Goal: Task Accomplishment & Management: Complete application form

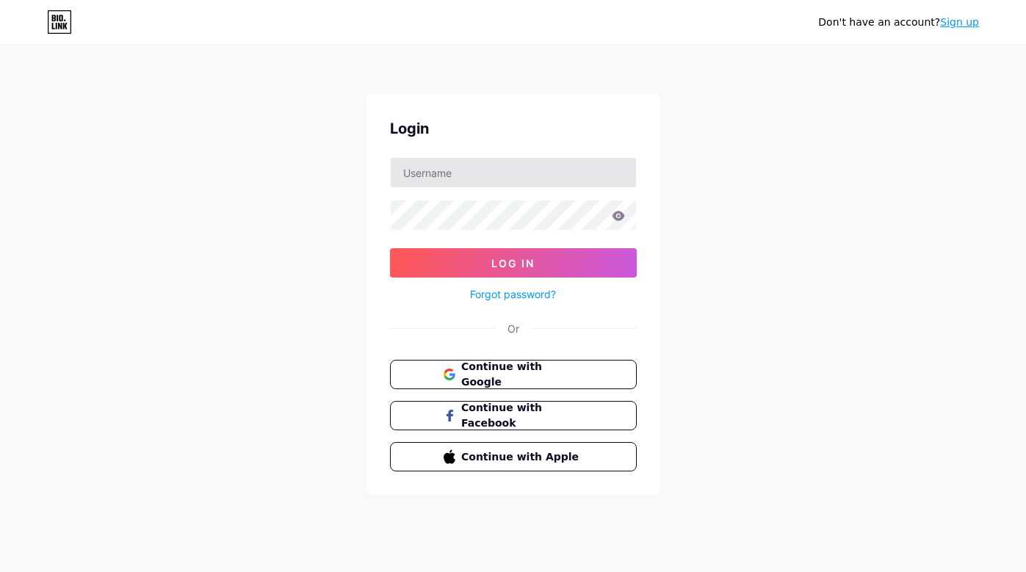
click at [478, 170] on input "text" at bounding box center [513, 172] width 245 height 29
type input "mag"
drag, startPoint x: 478, startPoint y: 170, endPoint x: 583, endPoint y: 375, distance: 230.0
click at [583, 375] on button "Continue with Google" at bounding box center [513, 375] width 251 height 30
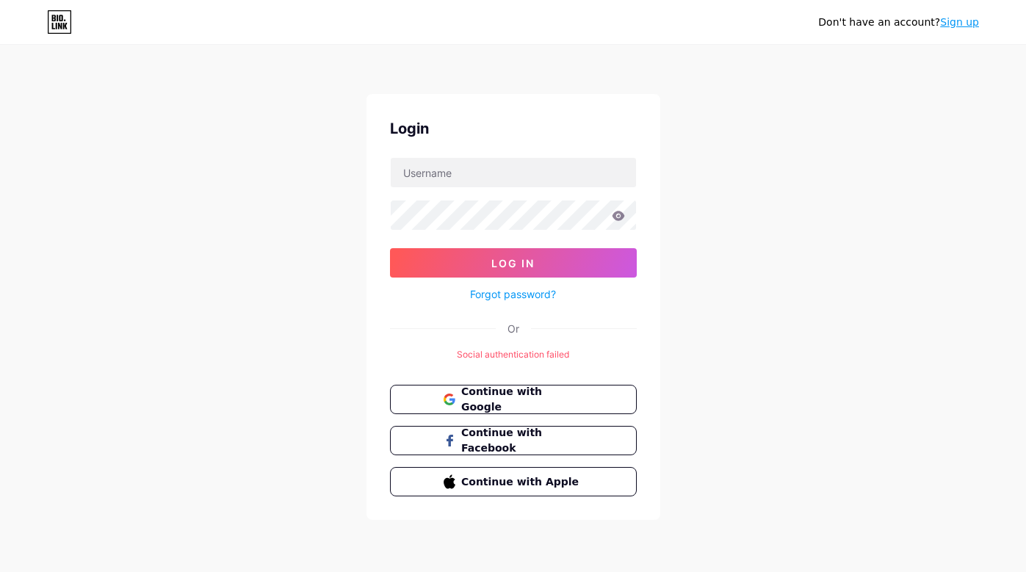
click at [835, 68] on div "Don't have an account? Sign up Login Log In Forgot password? Or Social authenti…" at bounding box center [513, 283] width 1026 height 567
click at [607, 395] on button "Continue with Google" at bounding box center [513, 400] width 251 height 30
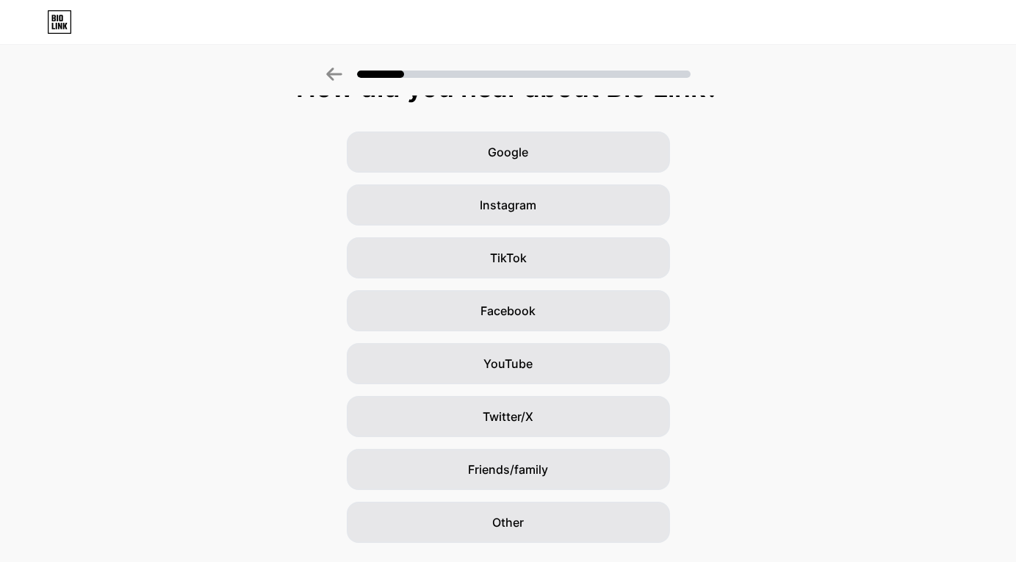
scroll to position [35, 0]
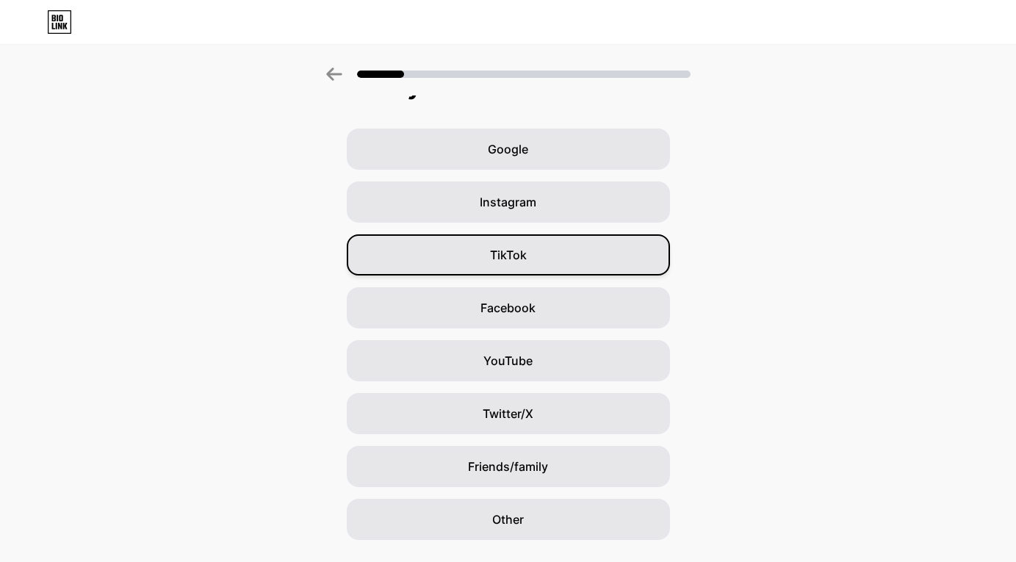
click at [539, 271] on div "TikTok" at bounding box center [508, 254] width 323 height 41
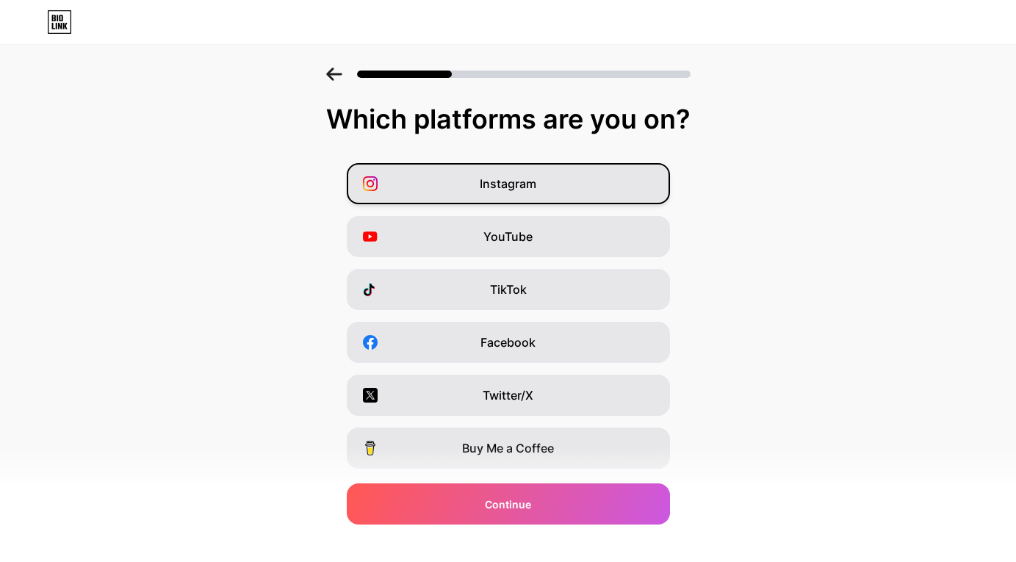
click at [528, 196] on div "Instagram" at bounding box center [508, 183] width 323 height 41
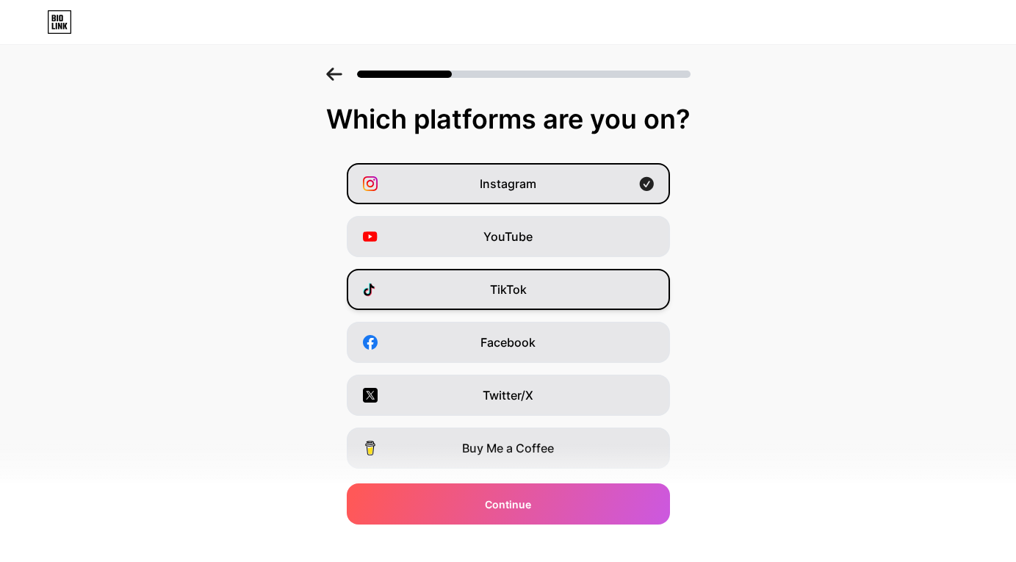
click at [569, 305] on div "TikTok" at bounding box center [508, 289] width 323 height 41
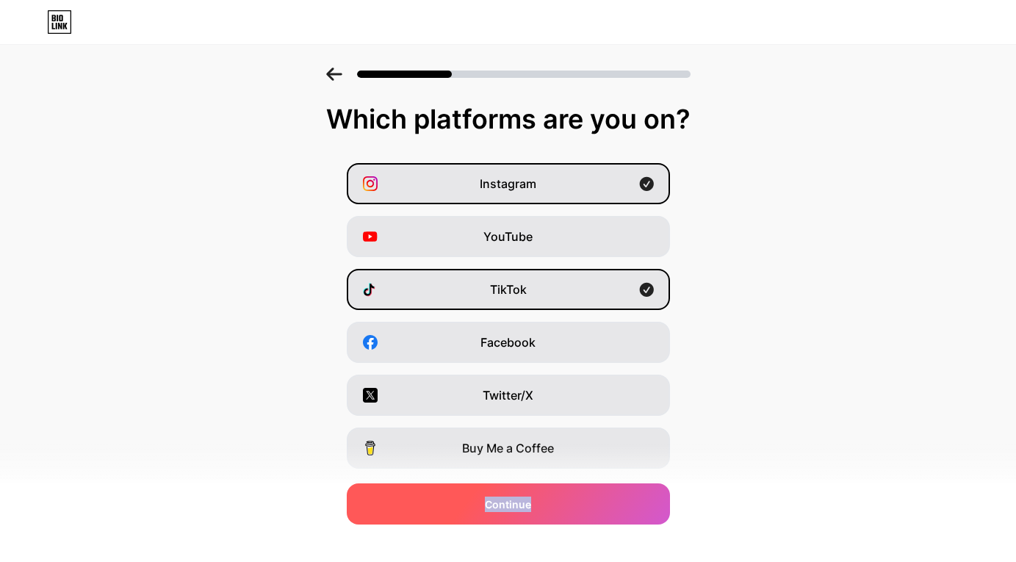
click at [591, 497] on div "Continue" at bounding box center [508, 503] width 323 height 41
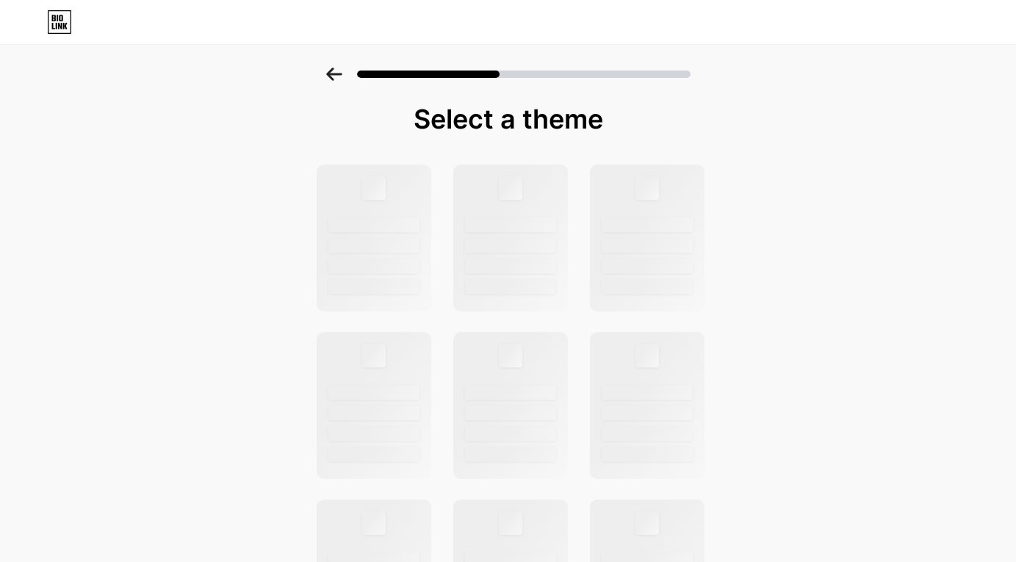
click at [333, 74] on icon at bounding box center [333, 74] width 15 height 13
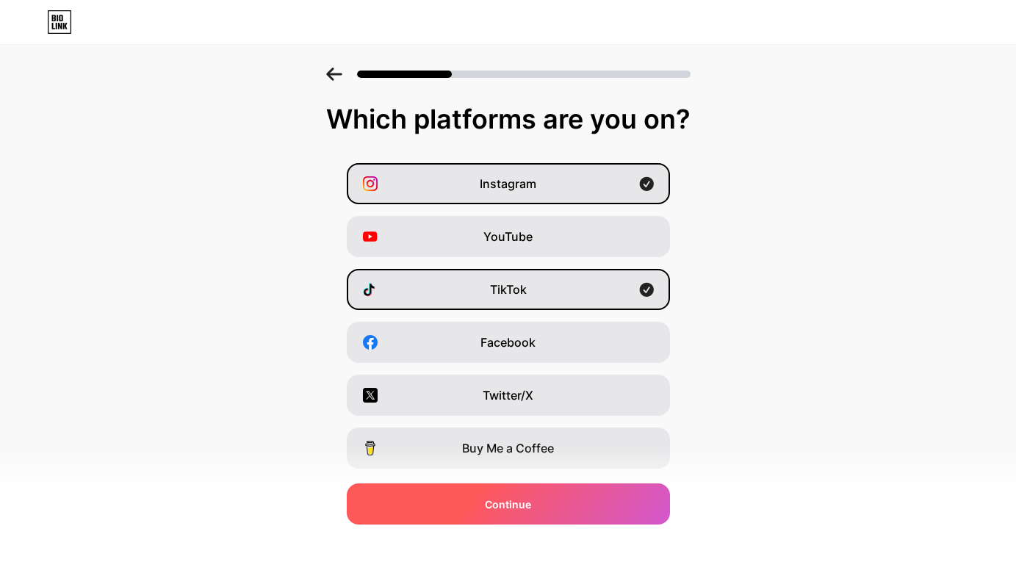
click at [525, 491] on div "Continue" at bounding box center [508, 503] width 323 height 41
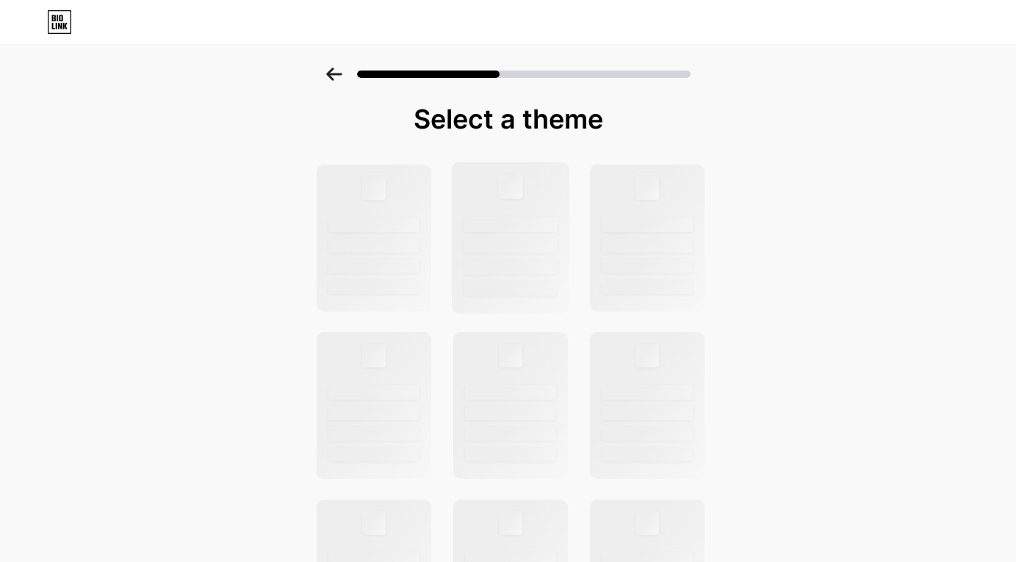
click at [538, 201] on div at bounding box center [510, 237] width 118 height 151
click at [427, 200] on div at bounding box center [373, 237] width 118 height 151
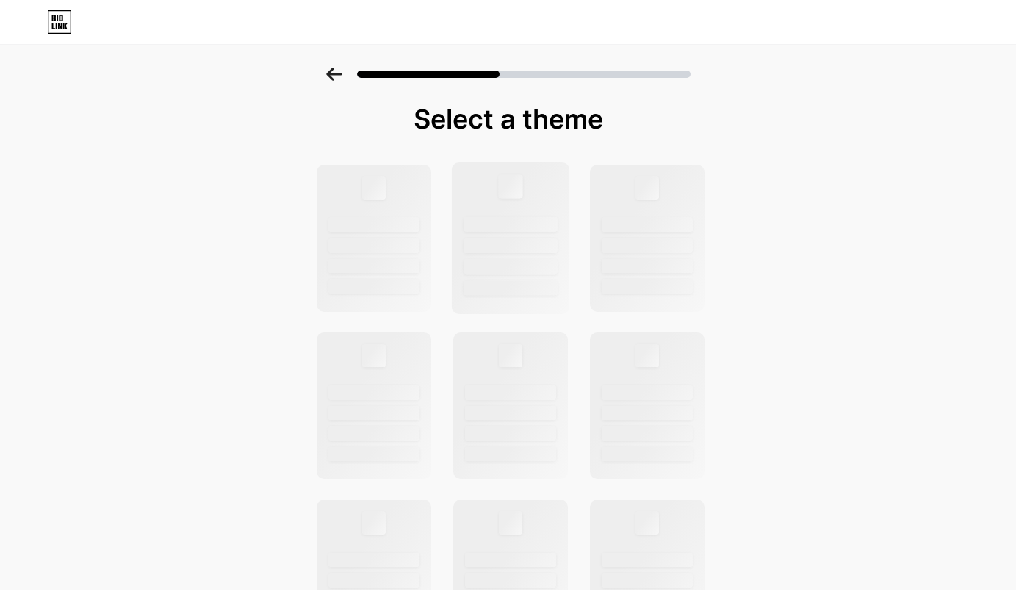
click at [518, 220] on div at bounding box center [511, 224] width 94 height 15
click at [332, 75] on icon at bounding box center [333, 74] width 15 height 13
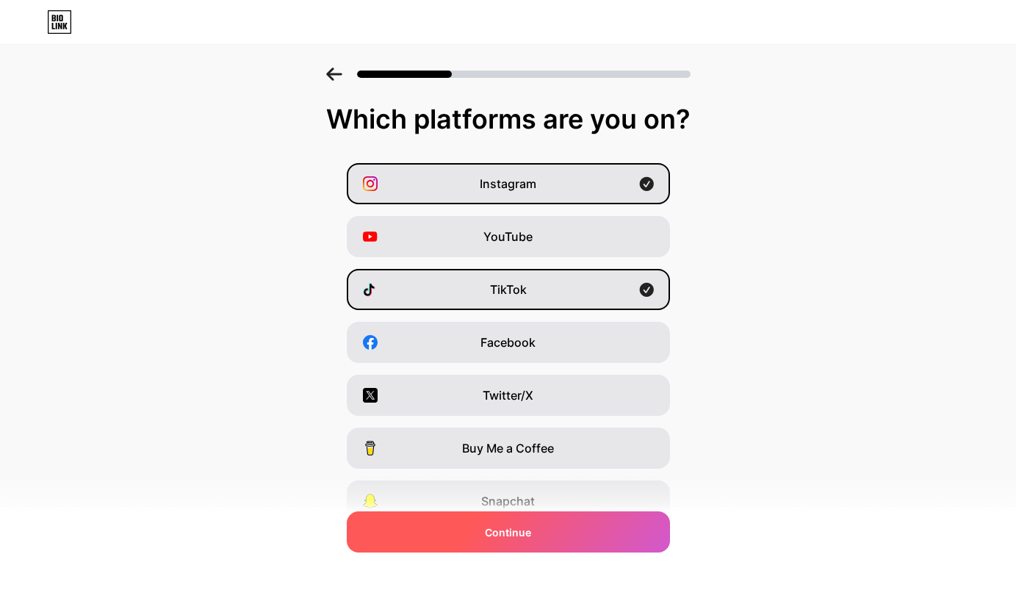
click at [525, 529] on span "Continue" at bounding box center [508, 532] width 46 height 15
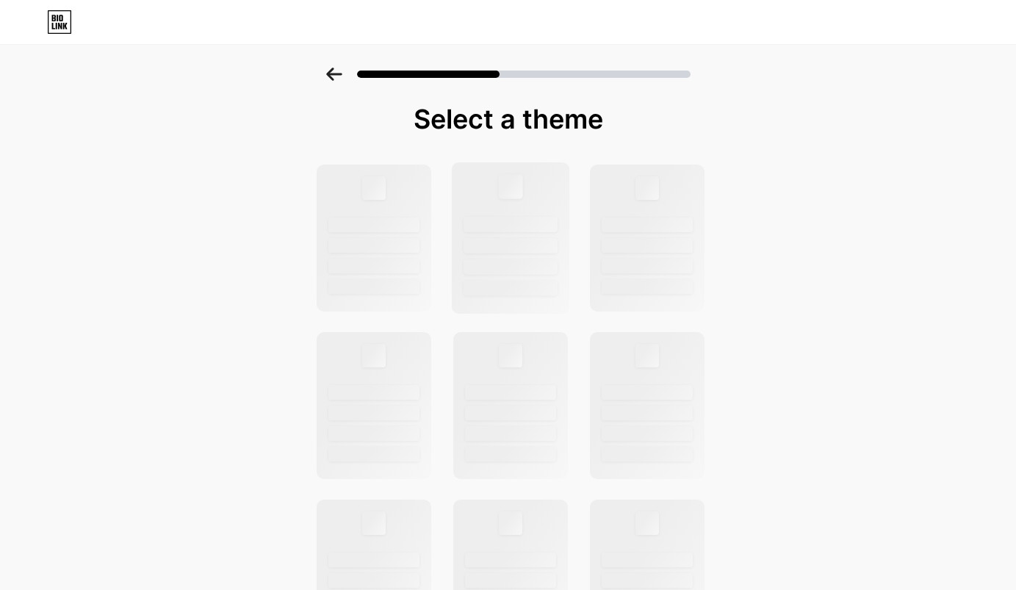
click at [530, 246] on div at bounding box center [511, 245] width 94 height 15
click at [304, 219] on div "Select a theme" at bounding box center [508, 525] width 1016 height 915
click at [372, 222] on div at bounding box center [374, 224] width 94 height 15
click at [539, 212] on div at bounding box center [510, 237] width 118 height 151
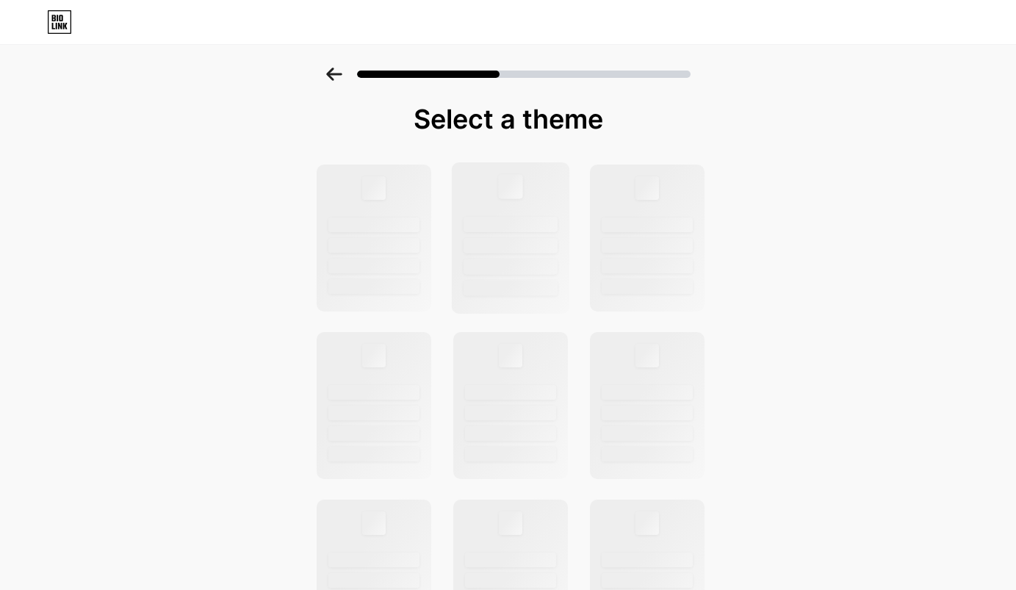
click at [539, 212] on div at bounding box center [510, 237] width 118 height 151
click at [544, 218] on div at bounding box center [511, 224] width 94 height 15
click at [48, 29] on icon at bounding box center [59, 22] width 23 height 23
click at [386, 196] on div at bounding box center [373, 186] width 24 height 24
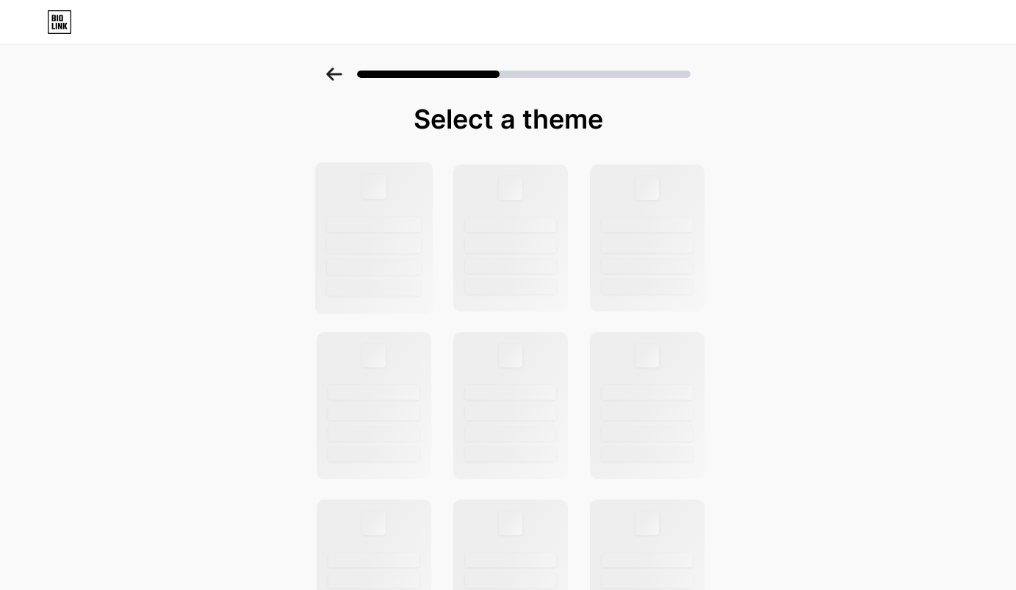
click at [386, 196] on div at bounding box center [373, 186] width 24 height 24
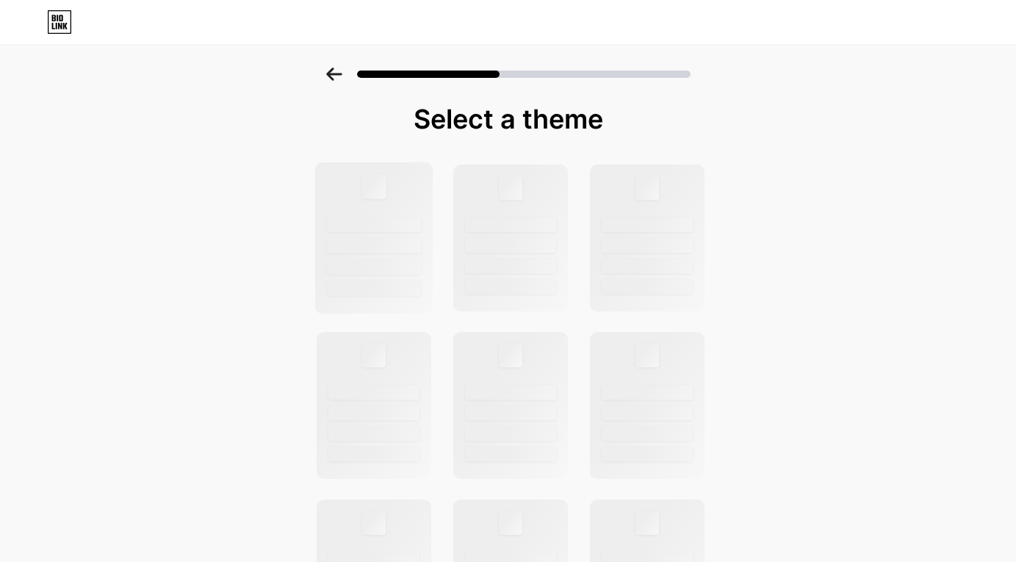
click at [414, 189] on div at bounding box center [373, 237] width 118 height 151
click at [337, 76] on icon at bounding box center [334, 74] width 16 height 13
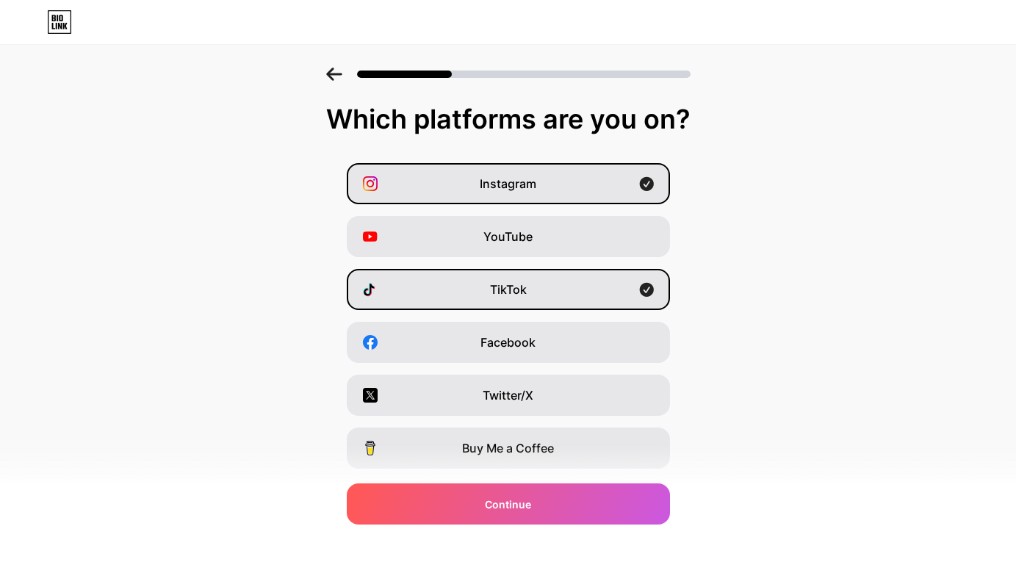
click at [337, 76] on icon at bounding box center [334, 74] width 16 height 13
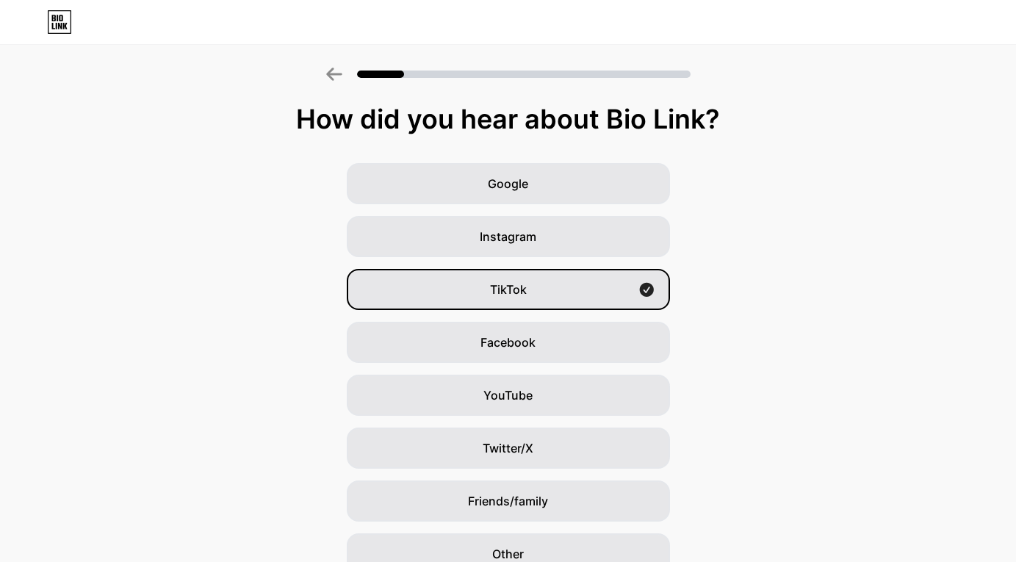
click at [337, 76] on icon at bounding box center [334, 74] width 16 height 13
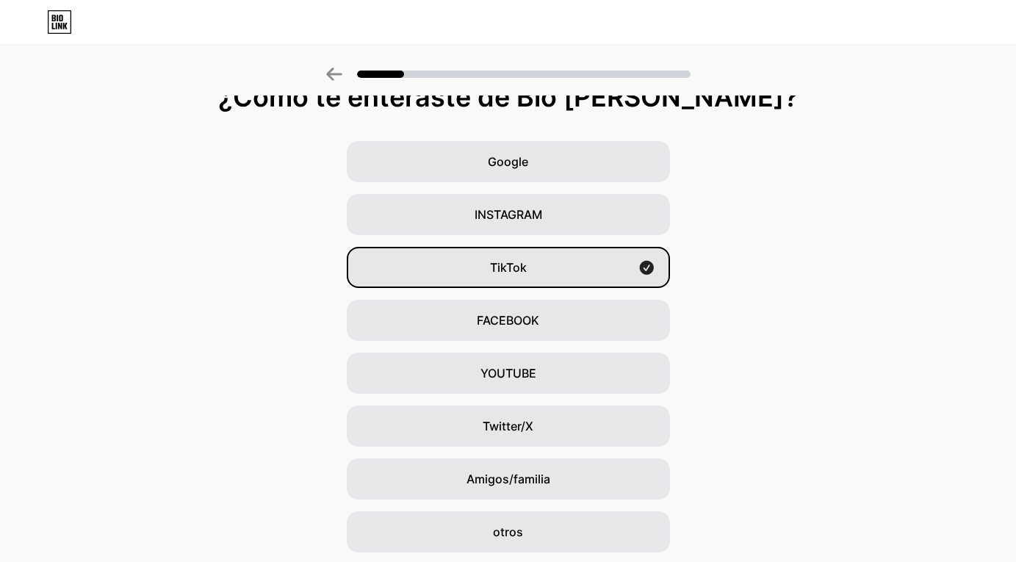
scroll to position [64, 0]
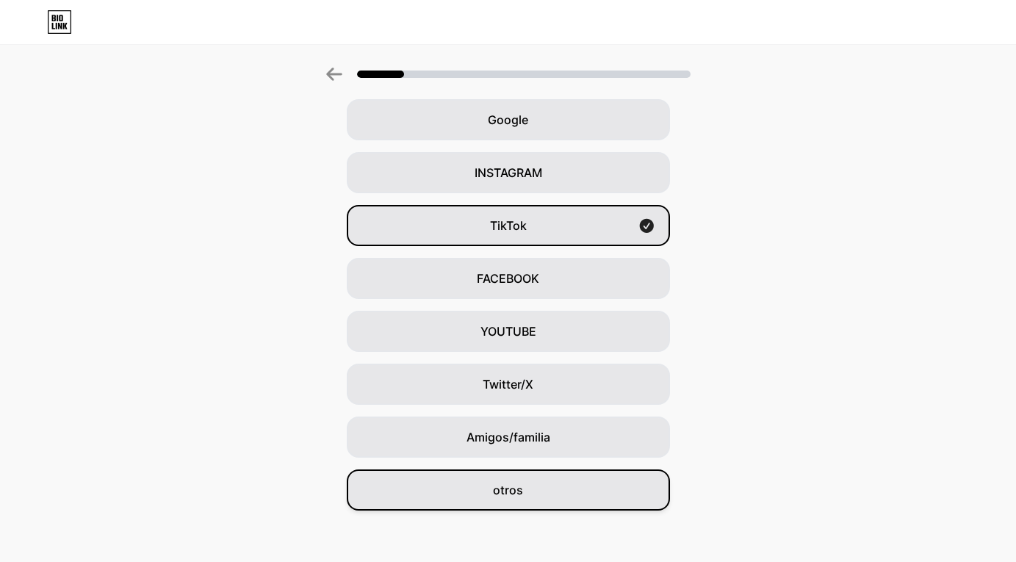
click at [621, 492] on div "otros" at bounding box center [508, 489] width 323 height 41
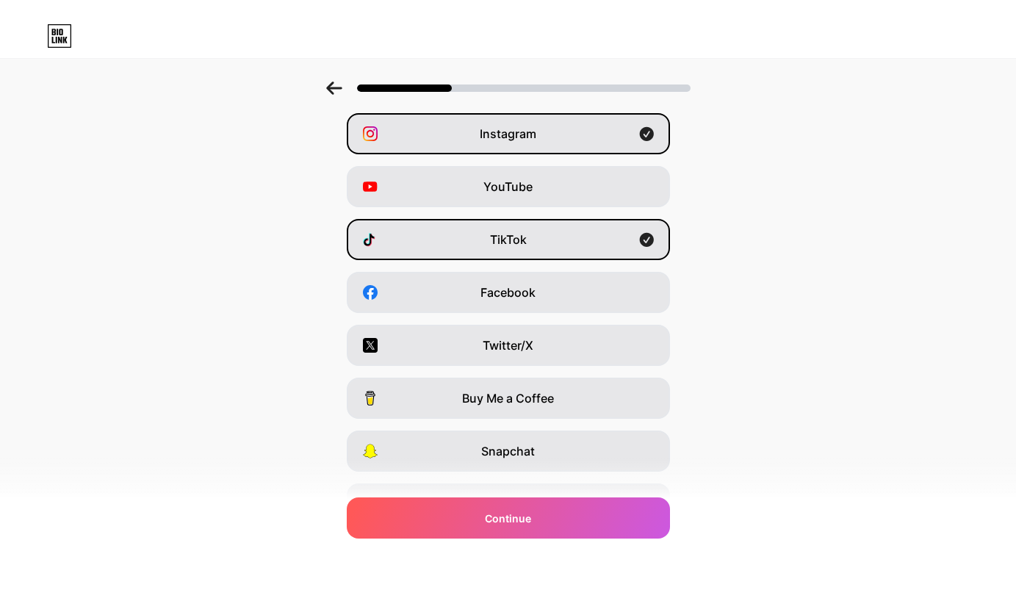
scroll to position [0, 0]
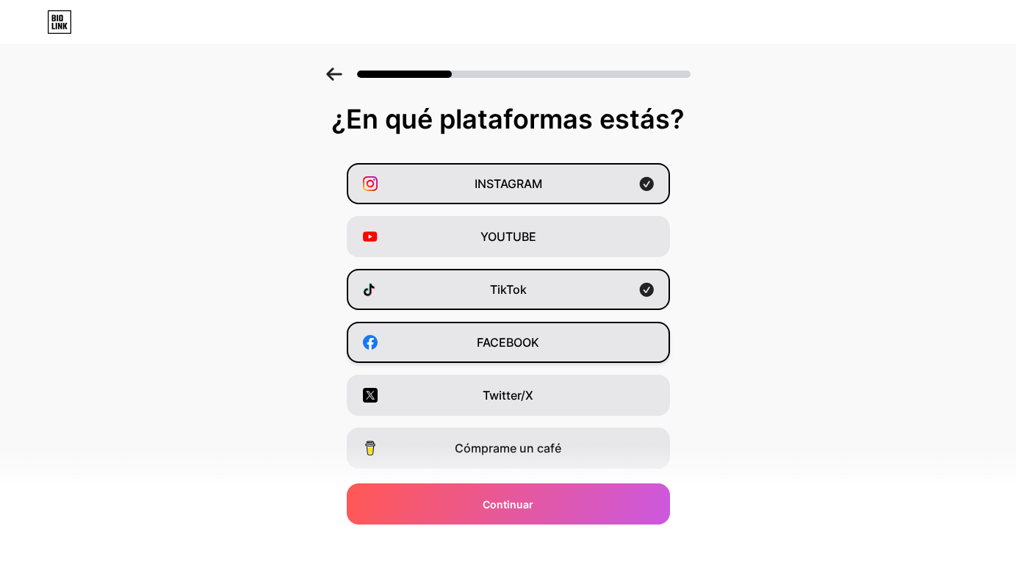
click at [539, 340] on span "FACEBOOK" at bounding box center [508, 343] width 62 height 18
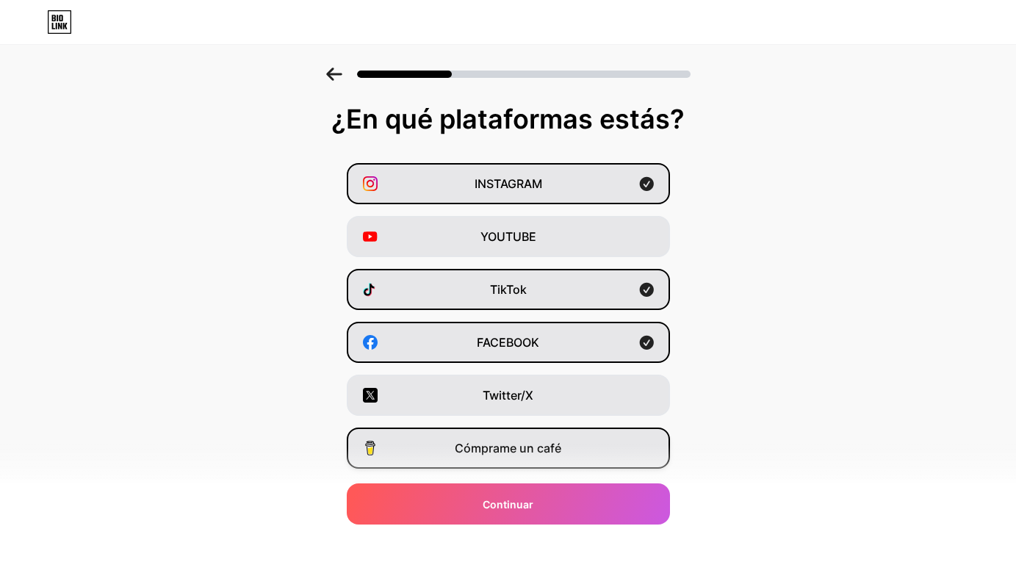
click at [573, 467] on div "Cómprame un café" at bounding box center [508, 448] width 323 height 41
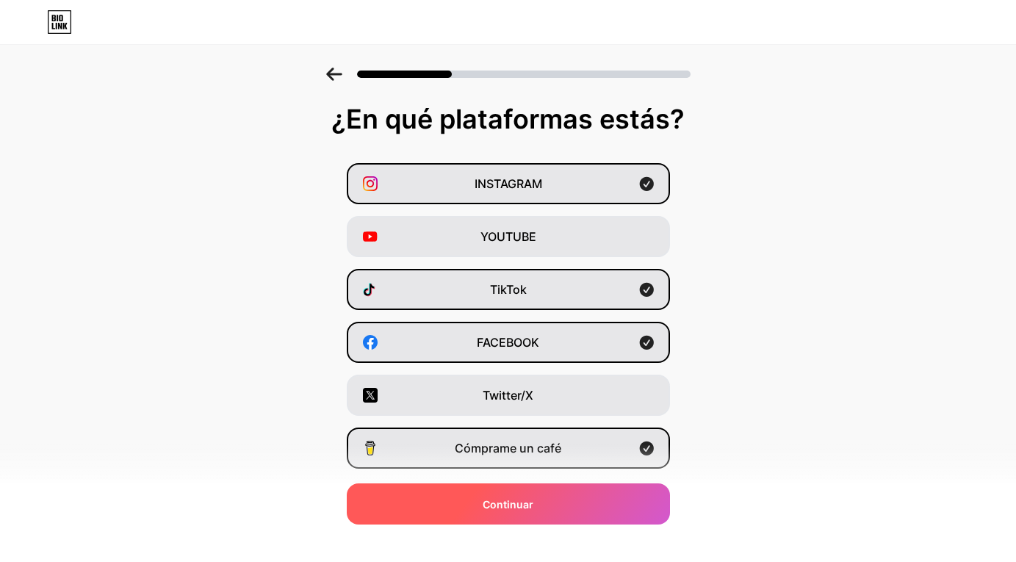
click at [577, 503] on div "Continuar" at bounding box center [508, 503] width 323 height 41
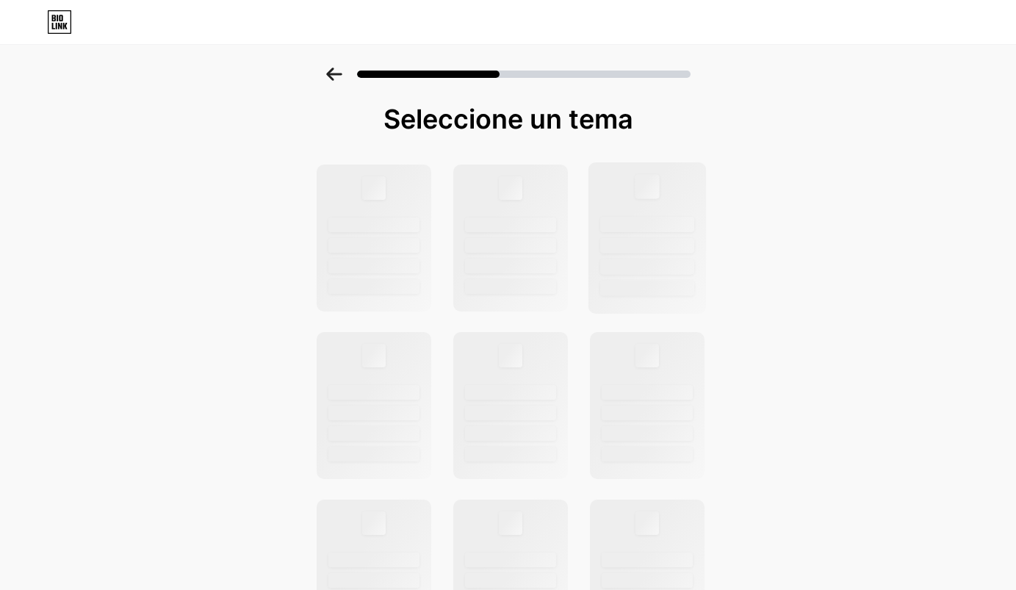
click at [657, 228] on div at bounding box center [647, 224] width 94 height 15
drag, startPoint x: 657, startPoint y: 228, endPoint x: 633, endPoint y: 225, distance: 24.5
click at [633, 225] on div at bounding box center [647, 224] width 94 height 15
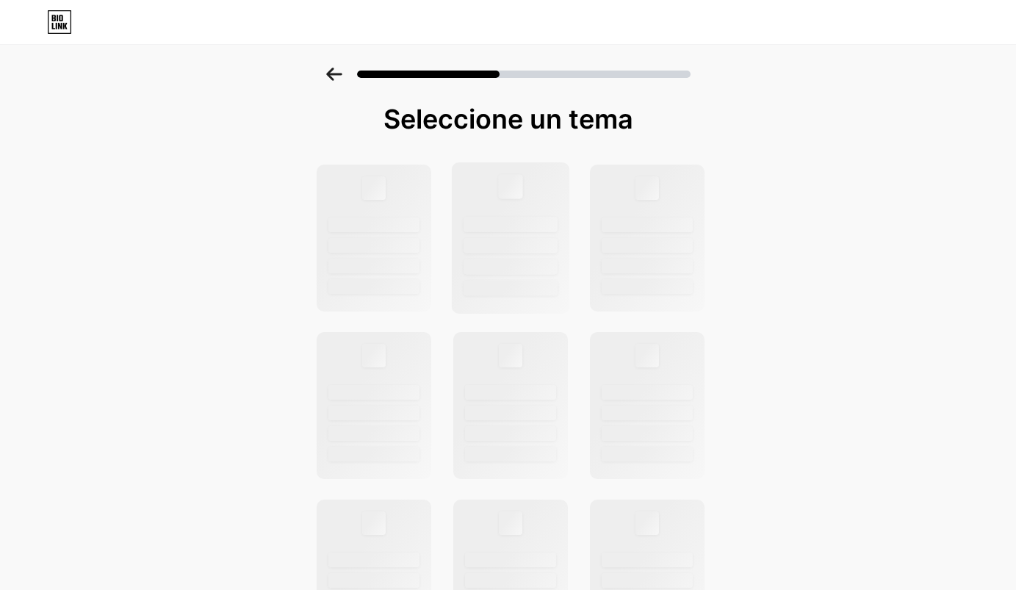
drag, startPoint x: 633, startPoint y: 225, endPoint x: 571, endPoint y: 228, distance: 61.8
click at [633, 225] on div at bounding box center [647, 224] width 91 height 15
click at [489, 229] on div at bounding box center [511, 224] width 94 height 15
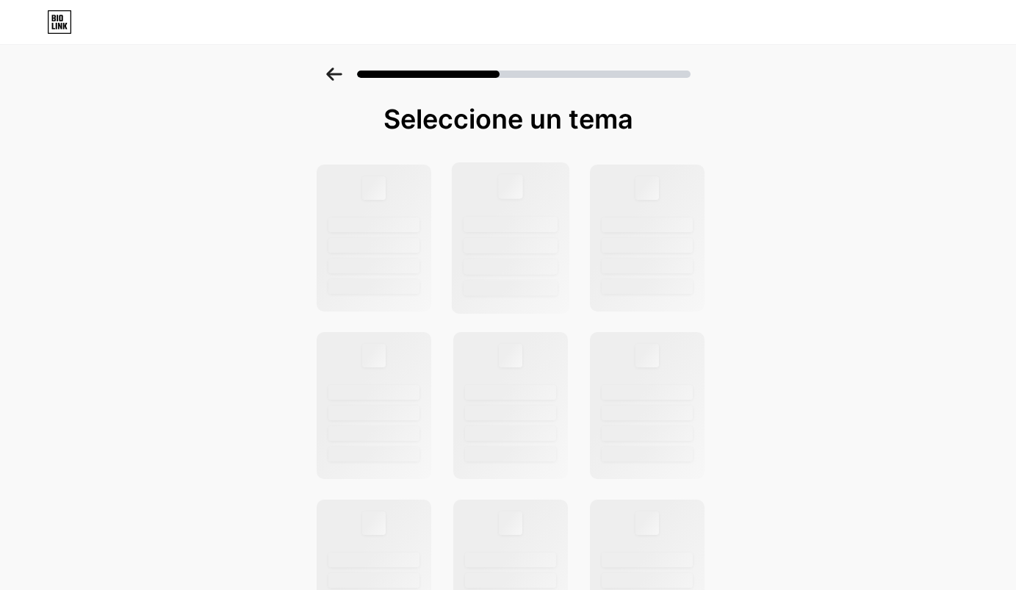
click at [489, 229] on div at bounding box center [511, 224] width 94 height 15
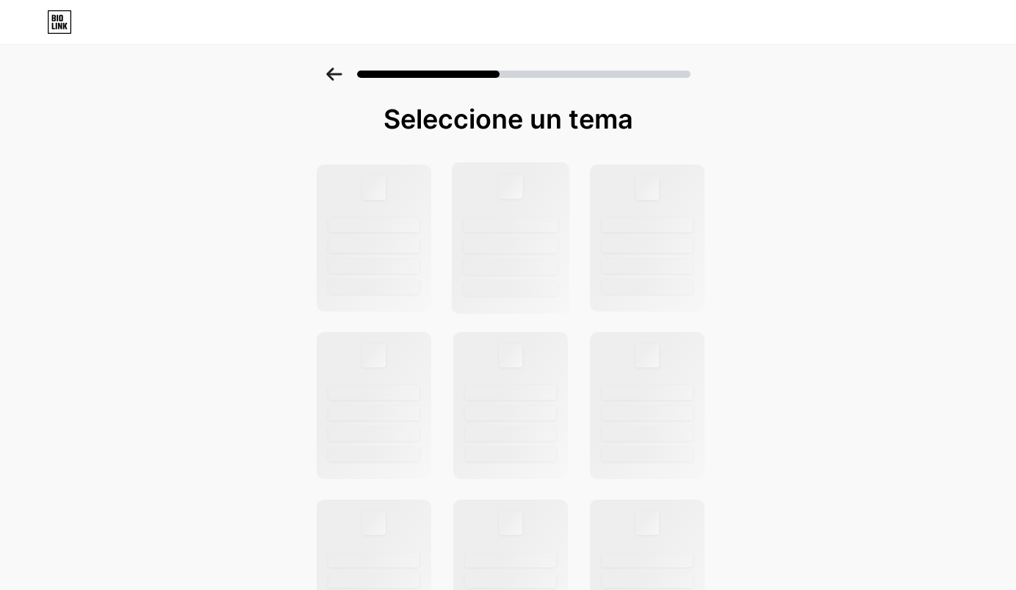
click at [489, 229] on div at bounding box center [511, 224] width 94 height 15
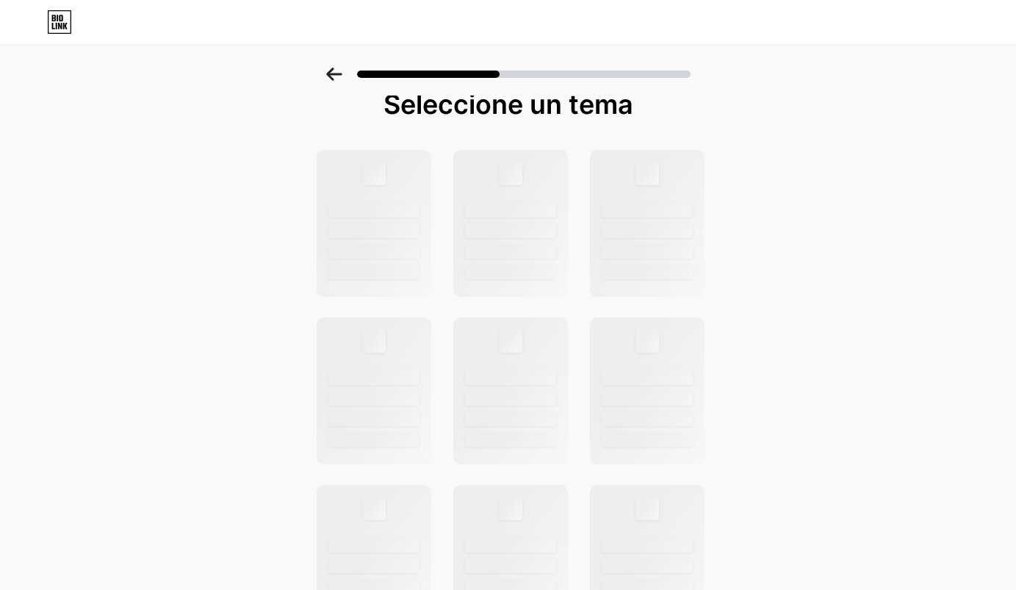
scroll to position [48, 0]
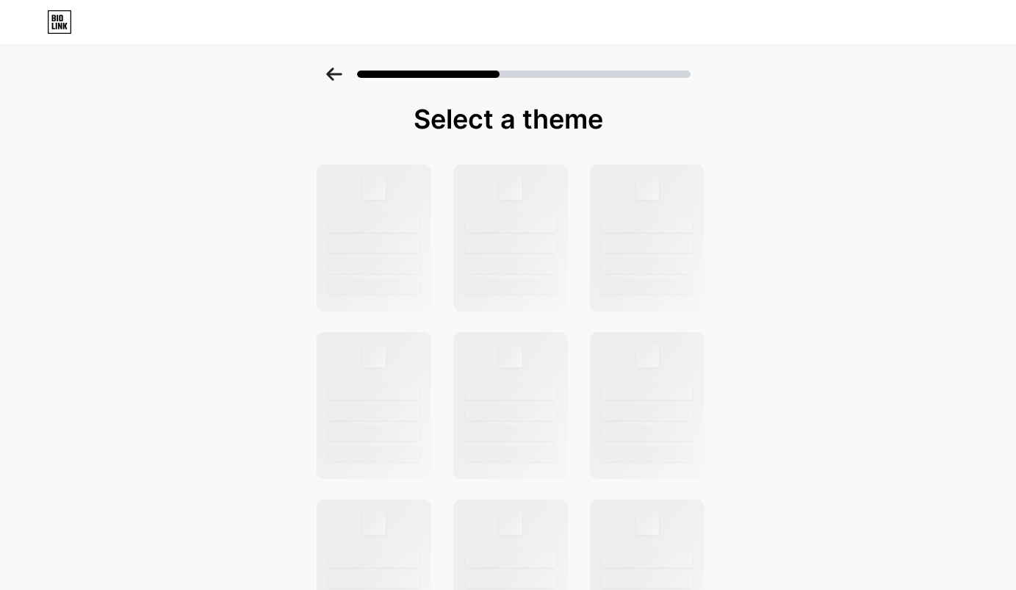
click at [60, 26] on icon at bounding box center [59, 22] width 25 height 24
click at [516, 205] on div at bounding box center [510, 237] width 118 height 151
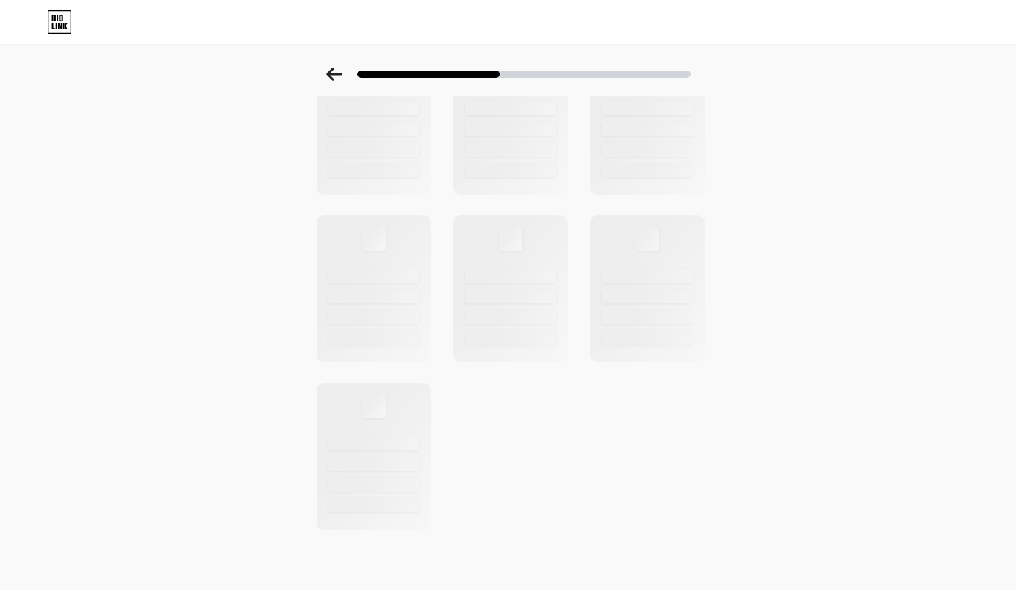
scroll to position [452, 0]
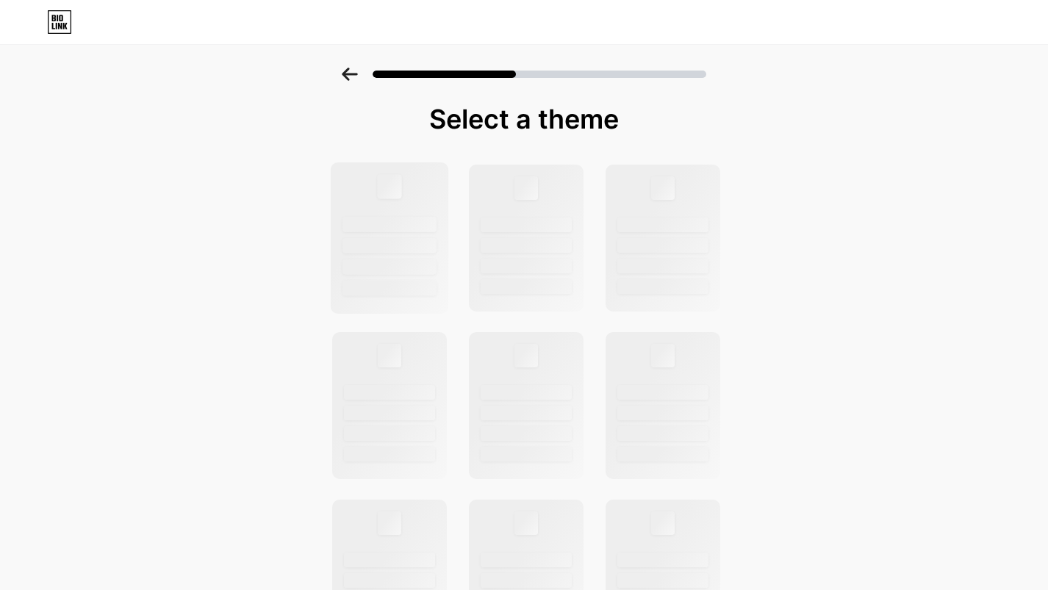
click at [422, 295] on div at bounding box center [389, 288] width 94 height 15
click at [356, 227] on div at bounding box center [389, 224] width 94 height 15
click at [65, 25] on icon at bounding box center [59, 22] width 25 height 24
click at [510, 200] on div at bounding box center [526, 237] width 118 height 151
click at [741, 179] on div "Select a theme" at bounding box center [524, 525] width 1048 height 915
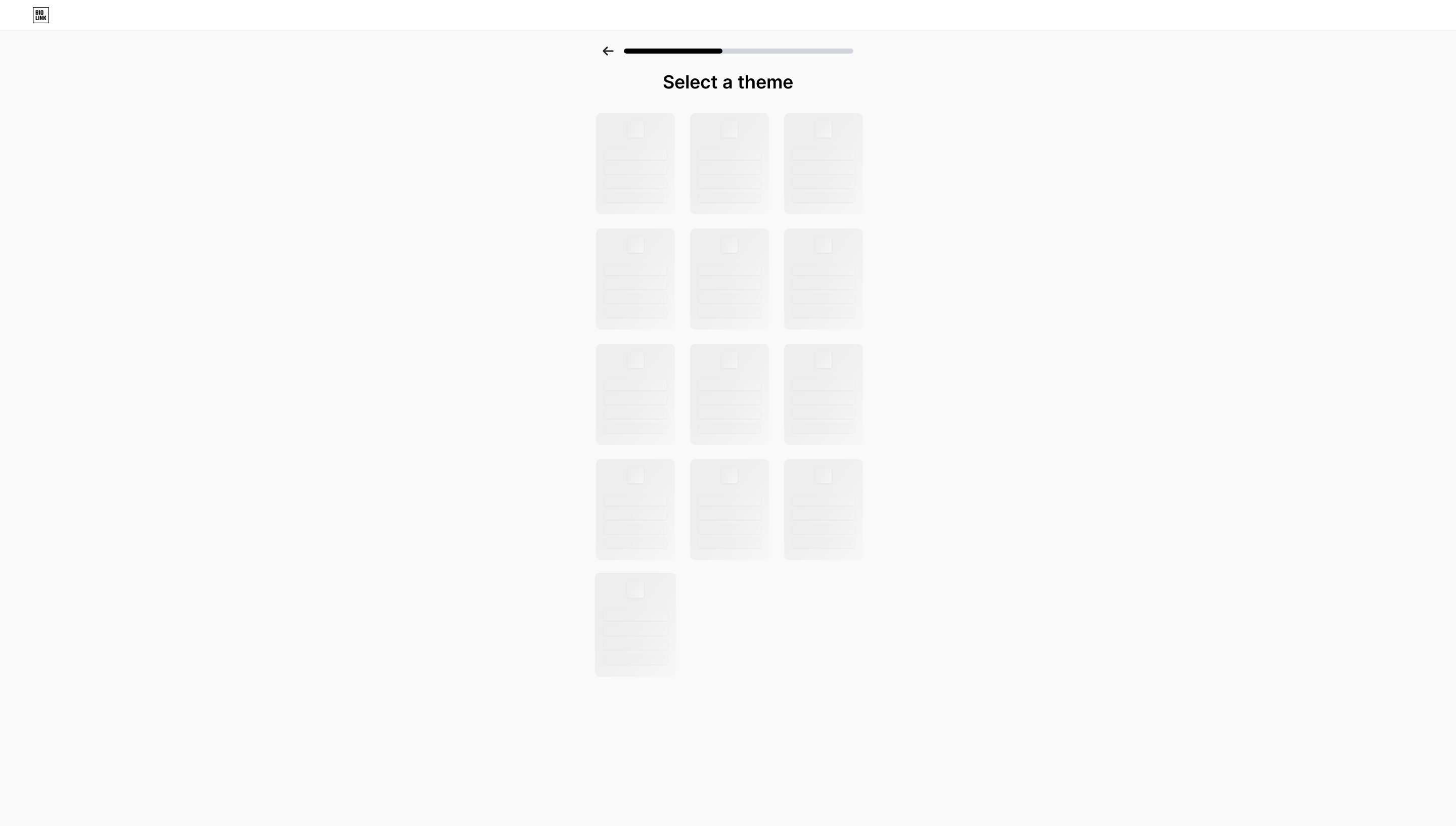
click at [621, 413] on div at bounding box center [635, 644] width 65 height 10
click at [711, 101] on div "Select a theme" at bounding box center [728, 374] width 278 height 605
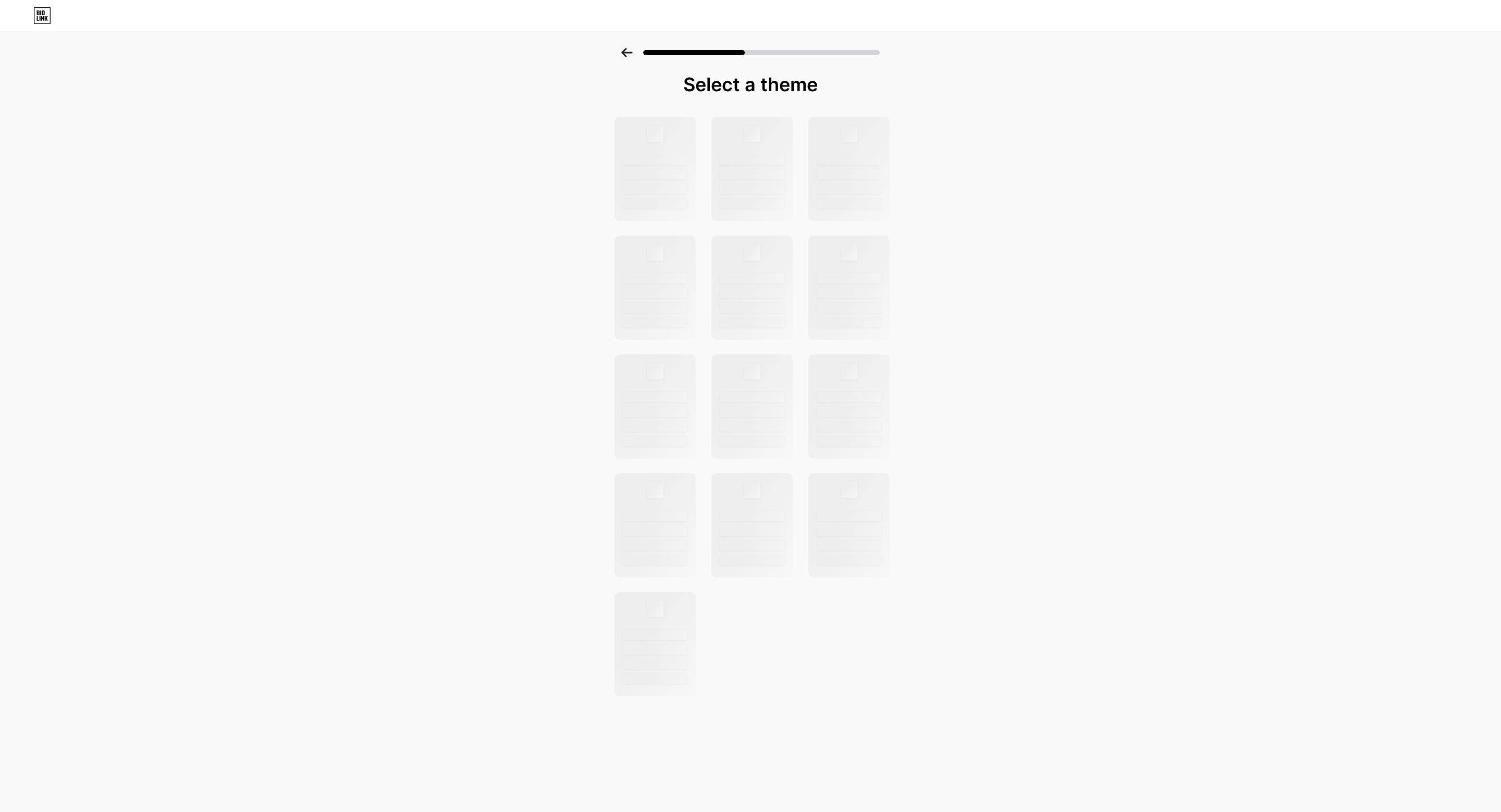
click at [624, 50] on icon at bounding box center [626, 52] width 11 height 9
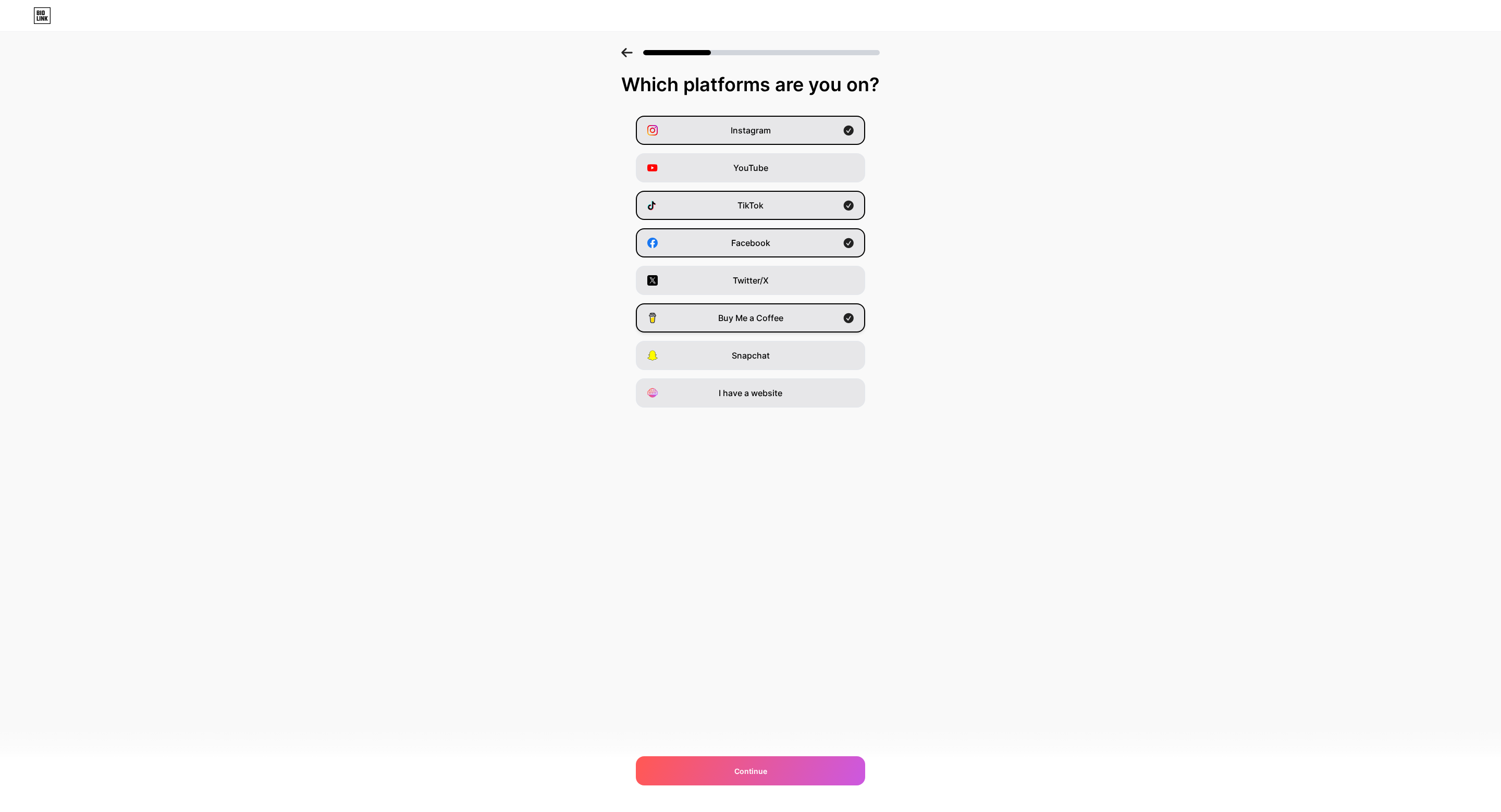
click at [750, 317] on div "Buy Me a Coffee" at bounding box center [750, 318] width 229 height 29
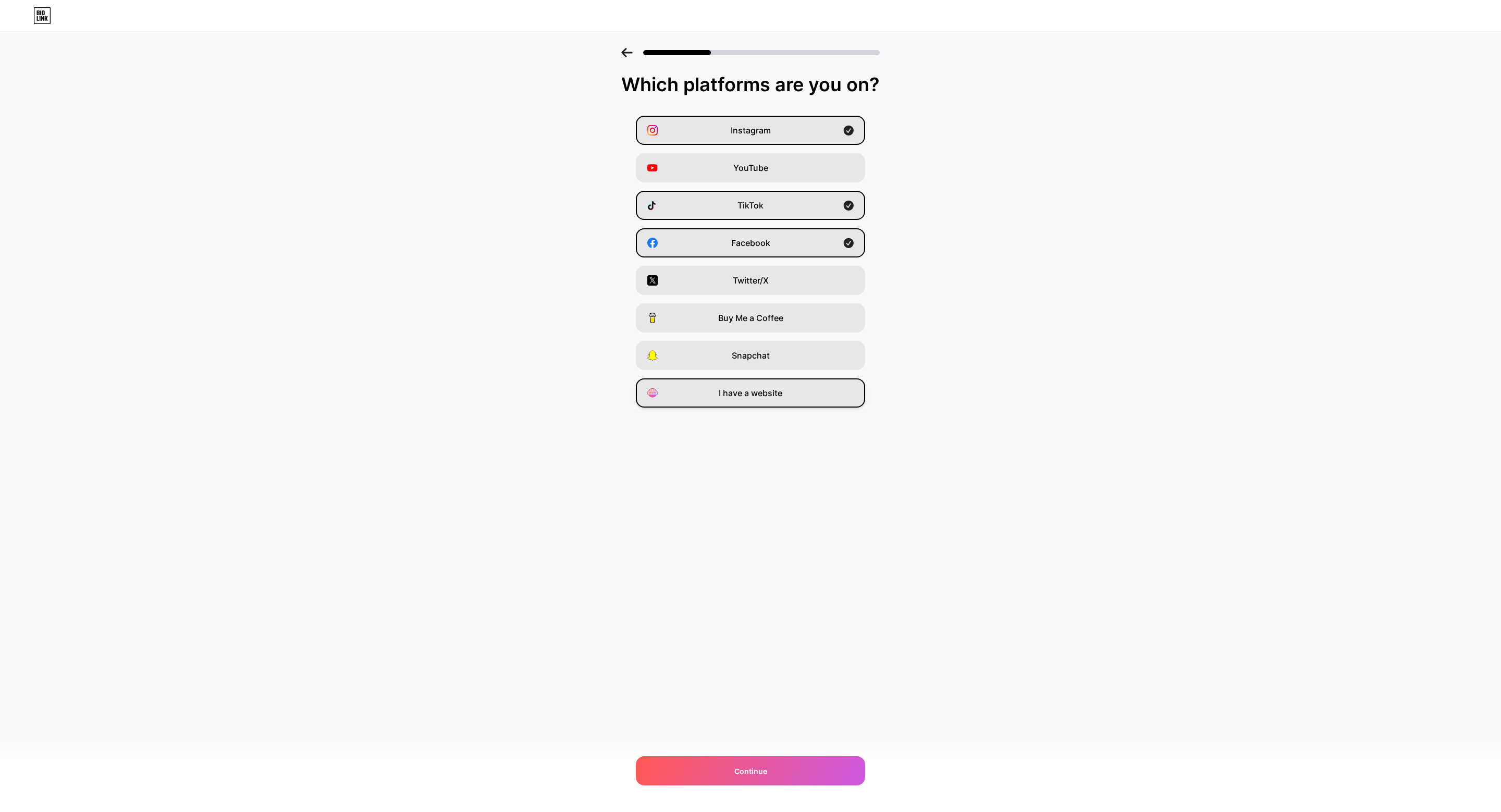
click at [750, 396] on div "I have a website" at bounding box center [750, 392] width 229 height 29
click at [750, 426] on span "Continue" at bounding box center [750, 770] width 33 height 11
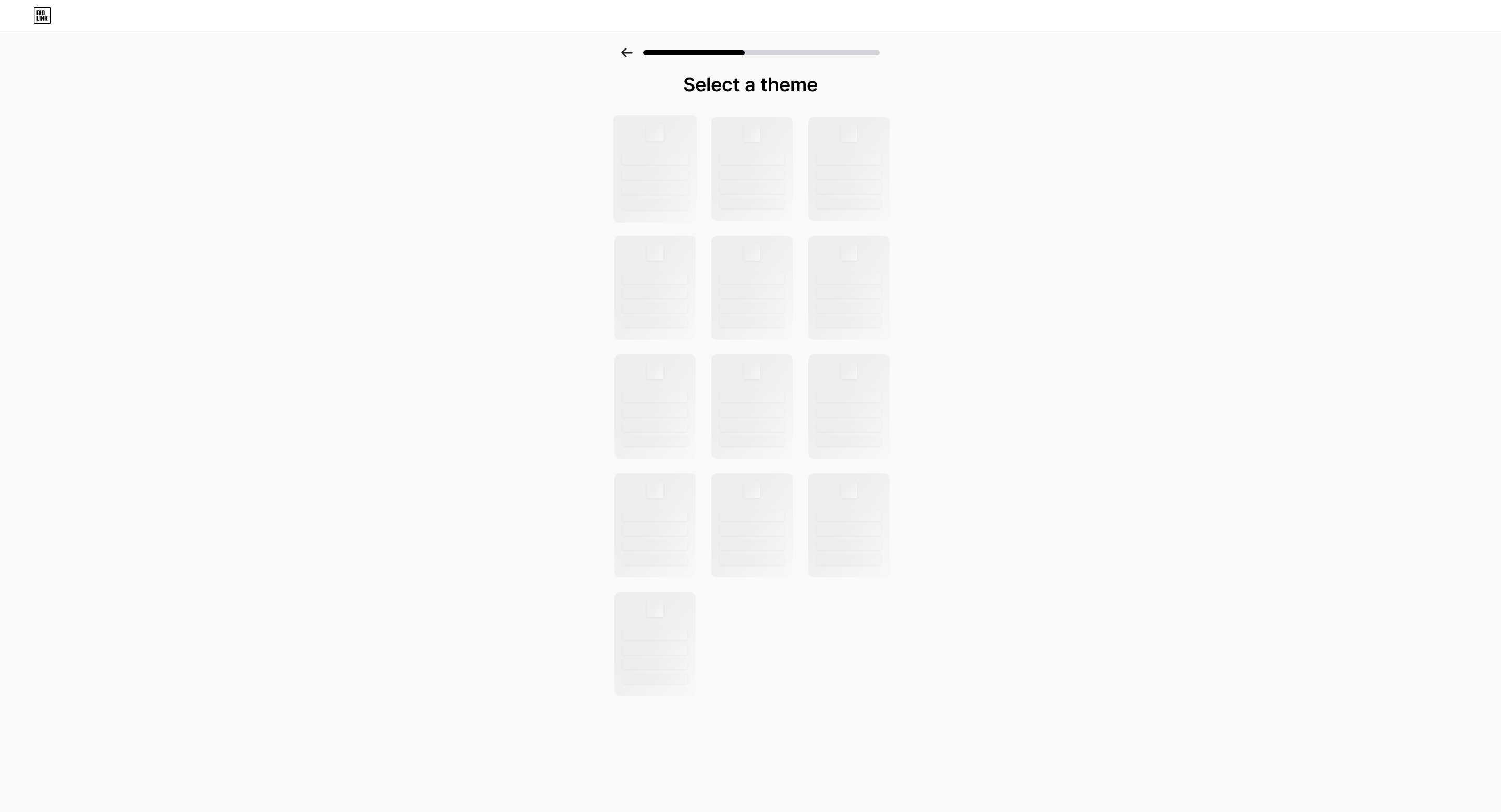
click at [665, 206] on div at bounding box center [655, 204] width 67 height 11
drag, startPoint x: 665, startPoint y: 206, endPoint x: 848, endPoint y: 251, distance: 188.5
click at [666, 205] on div at bounding box center [655, 203] width 65 height 11
click at [848, 251] on div at bounding box center [849, 251] width 17 height 17
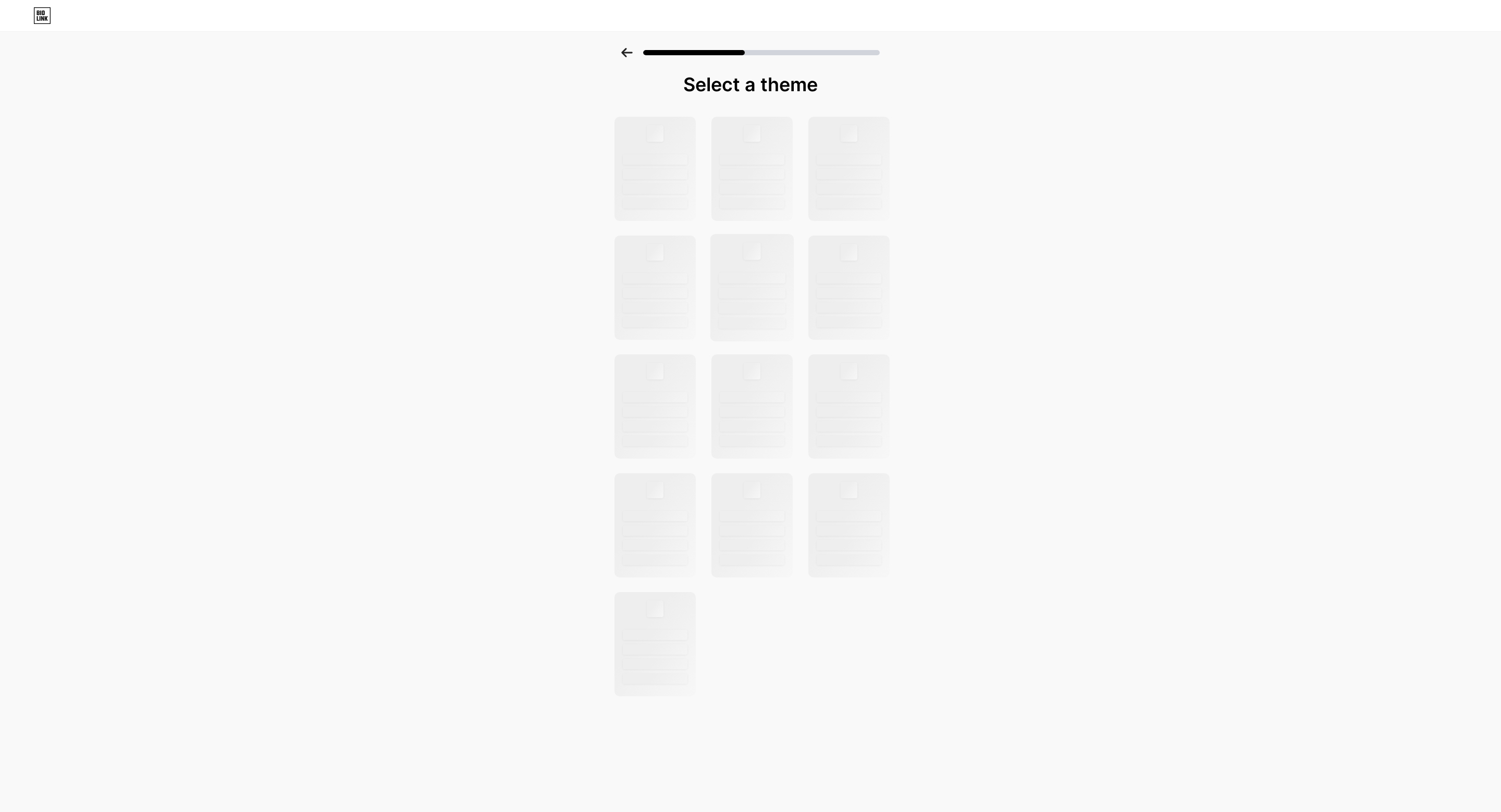
click at [733, 333] on div at bounding box center [752, 287] width 84 height 107
click at [42, 13] on icon at bounding box center [42, 16] width 18 height 17
click at [38, 25] on div at bounding box center [750, 16] width 1501 height 31
click at [35, 17] on icon at bounding box center [42, 16] width 18 height 17
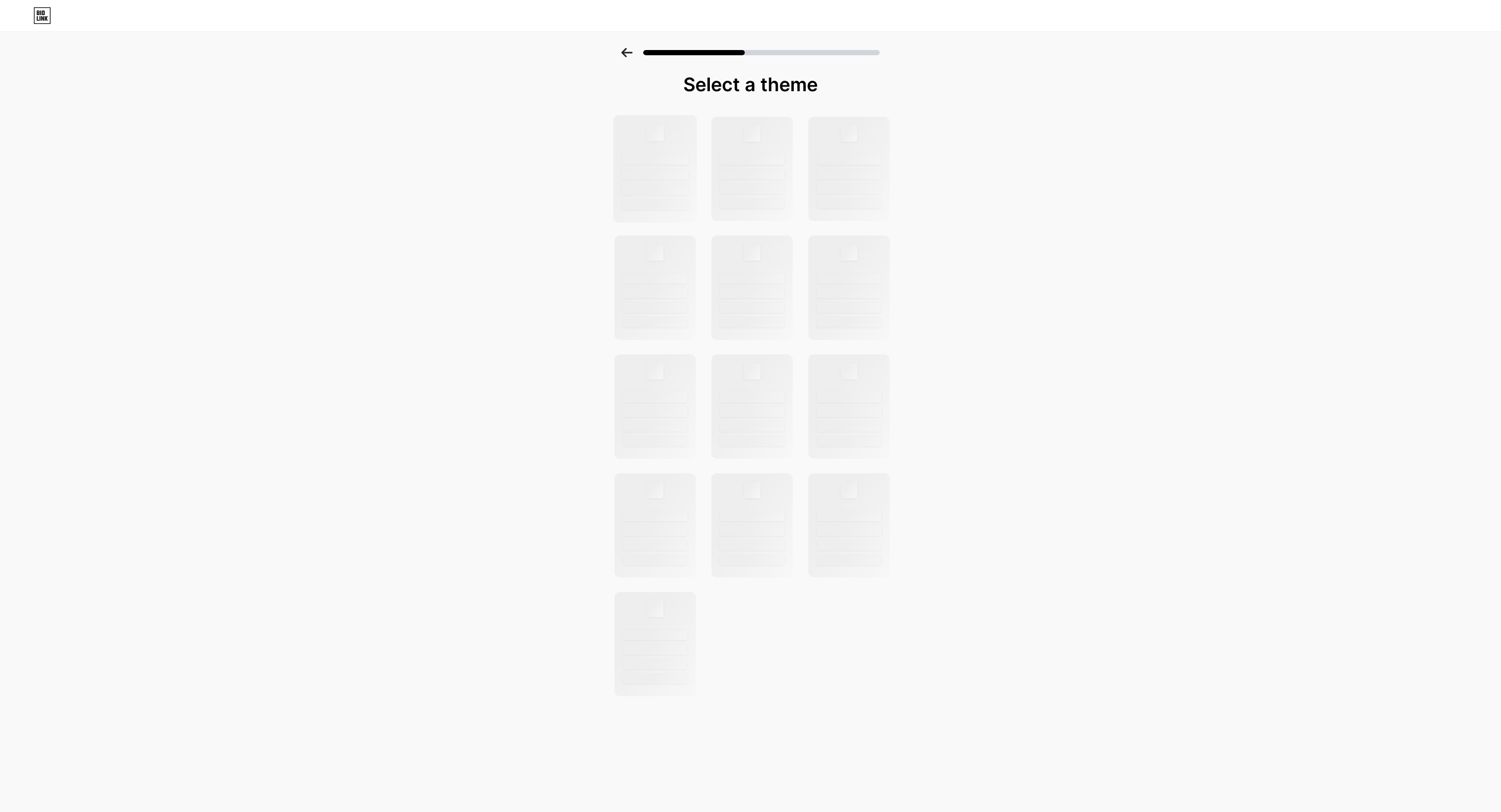
click at [631, 147] on div at bounding box center [655, 168] width 84 height 107
